Goal: Check status: Check status

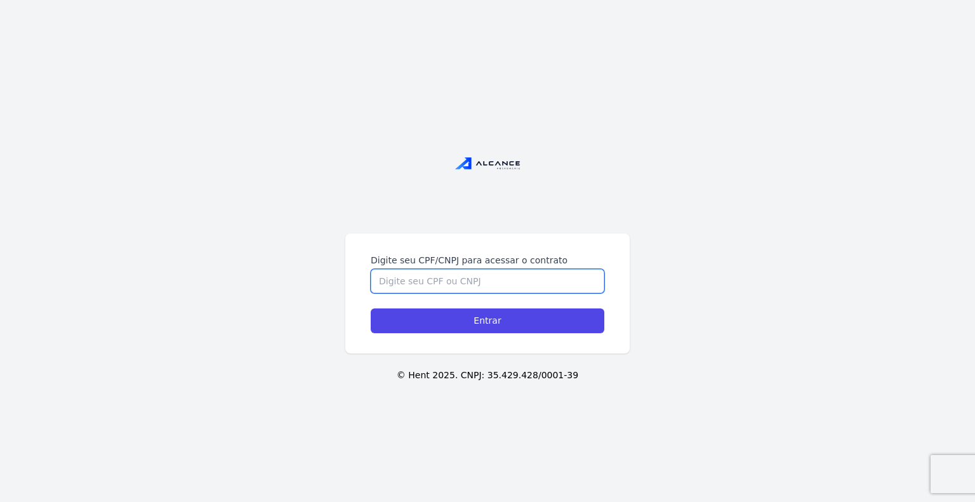
click at [481, 286] on input "Digite seu CPF/CNPJ para acessar o contrato" at bounding box center [488, 281] width 234 height 24
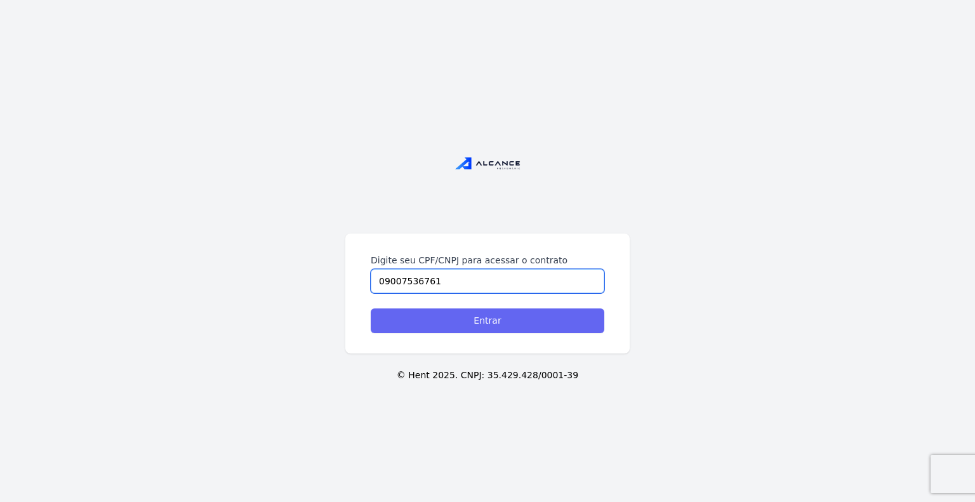
type input "09007536761"
click at [475, 329] on input "Entrar" at bounding box center [488, 320] width 234 height 25
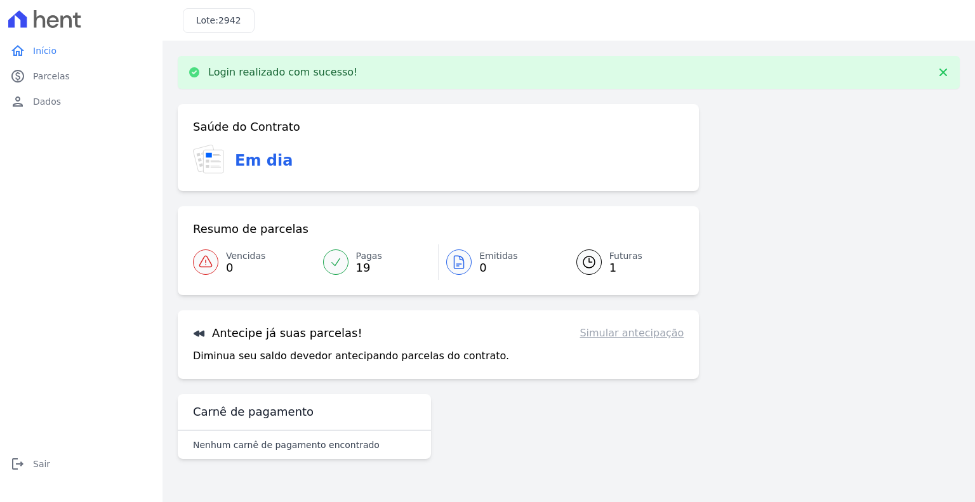
click at [626, 260] on span "Futuras" at bounding box center [625, 255] width 33 height 13
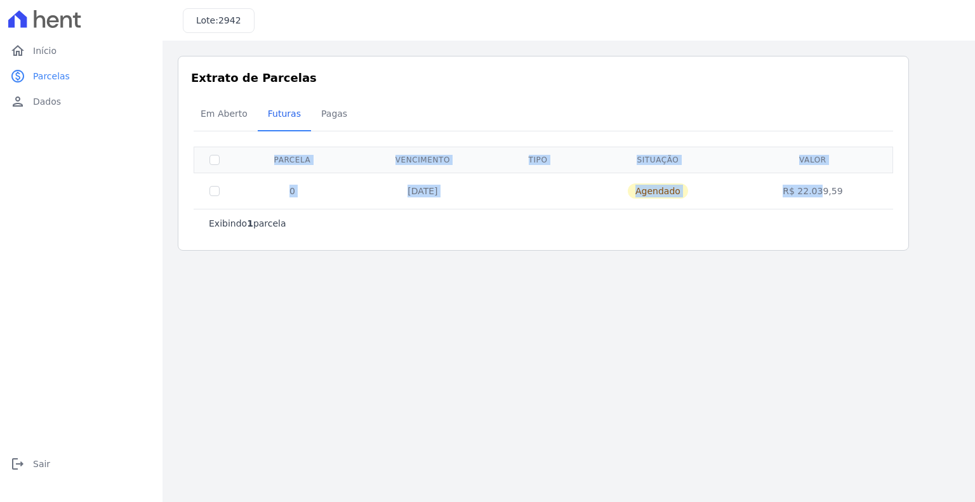
click at [626, 260] on div "Listagem de parcelas Baixar PDF Extrato de Parcelas Em Aberto Futuras Pagas 0 s…" at bounding box center [568, 153] width 812 height 225
click at [212, 190] on input "checkbox" at bounding box center [214, 191] width 10 height 10
checkbox input "true"
click at [58, 55] on link "home Início" at bounding box center [81, 50] width 152 height 25
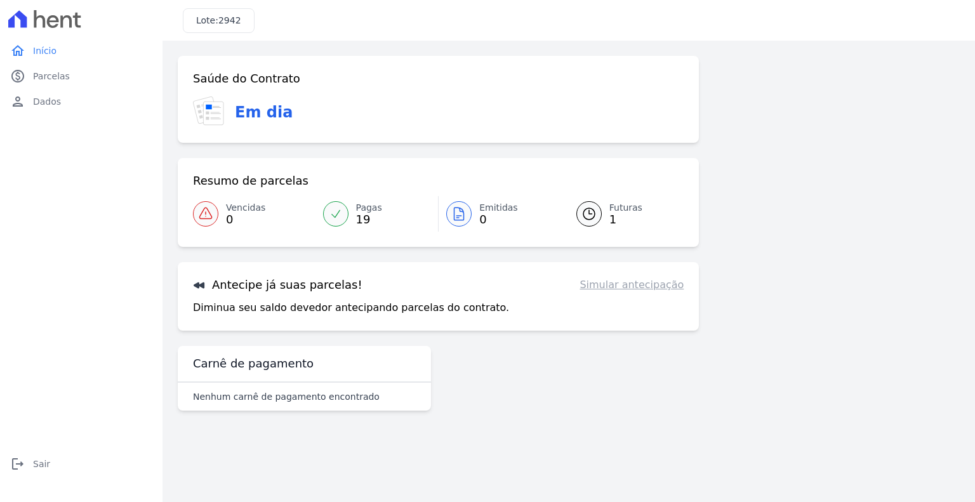
click at [618, 211] on span "Futuras" at bounding box center [625, 207] width 33 height 13
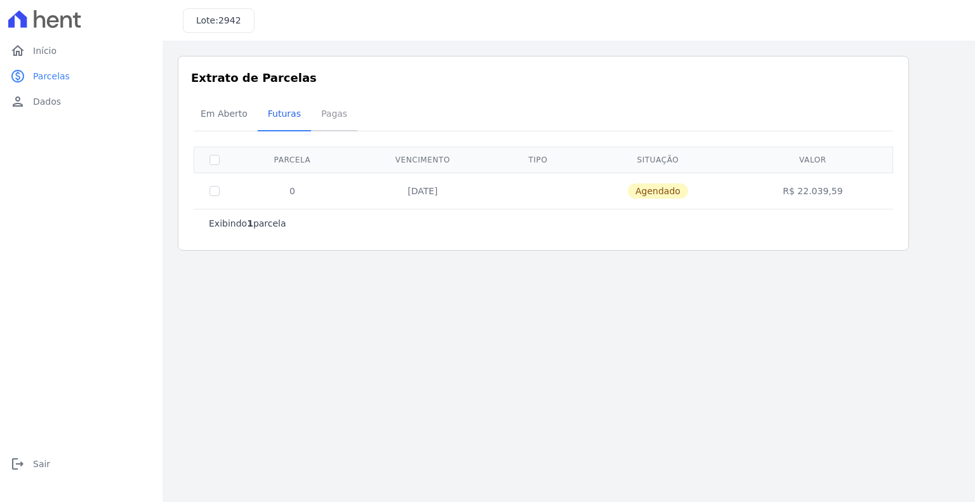
click at [334, 107] on span "Pagas" at bounding box center [334, 113] width 41 height 25
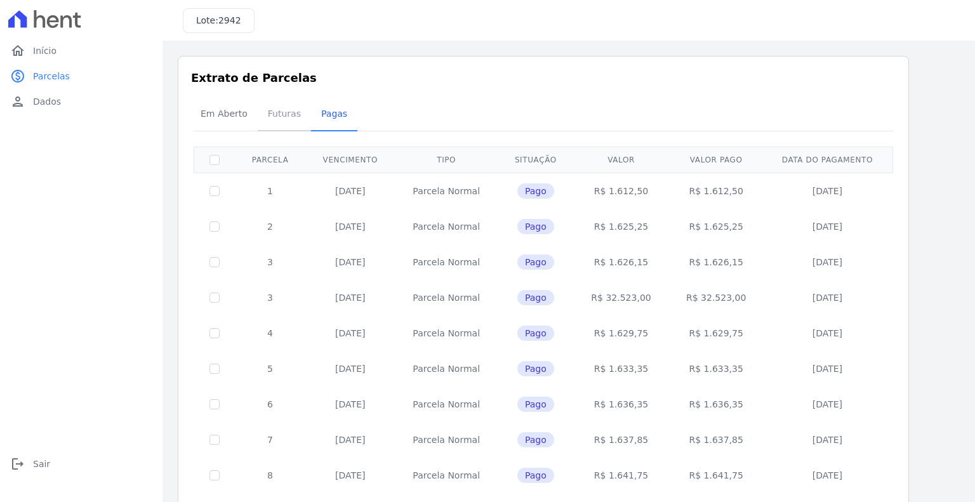
click at [282, 110] on span "Futuras" at bounding box center [284, 113] width 48 height 25
